Goal: Task Accomplishment & Management: Use online tool/utility

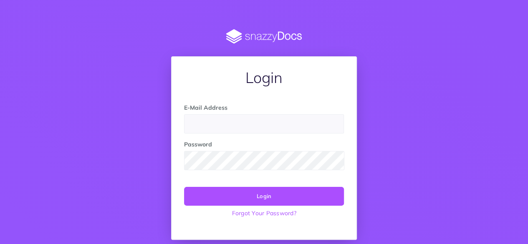
click at [273, 124] on input "email" at bounding box center [264, 123] width 160 height 19
click at [320, 116] on input "email" at bounding box center [264, 123] width 160 height 19
click at [314, 128] on input "email" at bounding box center [264, 123] width 160 height 19
type input "billing@truendo.com"
click at [253, 190] on button "Login" at bounding box center [264, 196] width 160 height 18
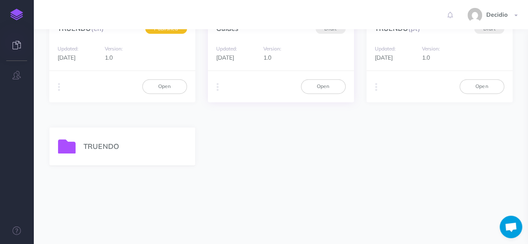
scroll to position [83, 0]
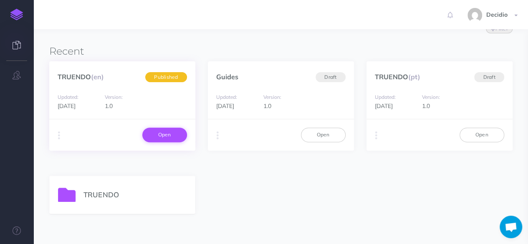
click at [168, 134] on link "Open" at bounding box center [164, 135] width 45 height 14
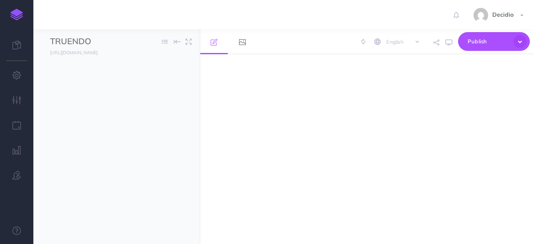
select select "null"
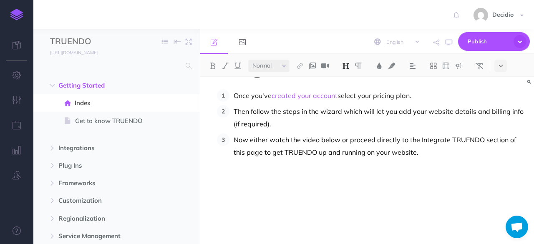
scroll to position [42, 0]
